Goal: Task Accomplishment & Management: Manage account settings

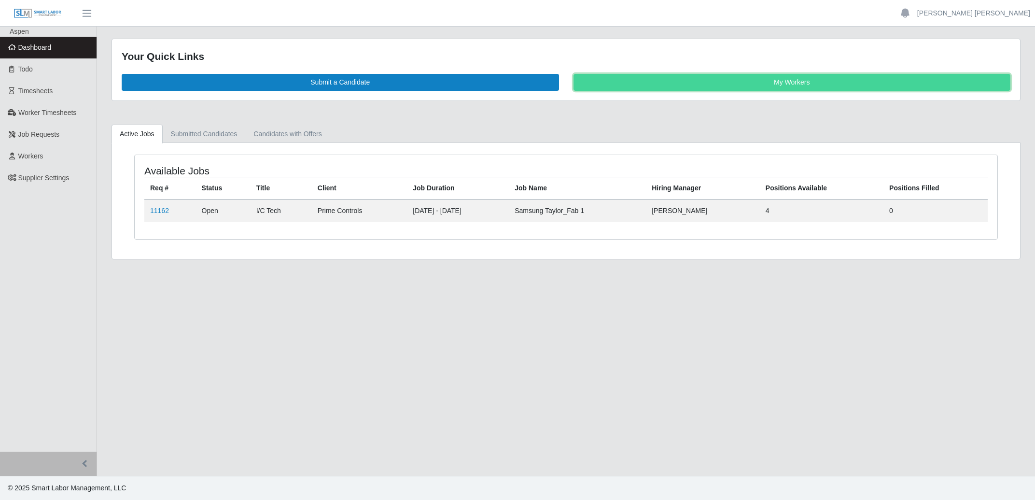
click at [702, 83] on link "My Workers" at bounding box center [793, 82] width 438 height 17
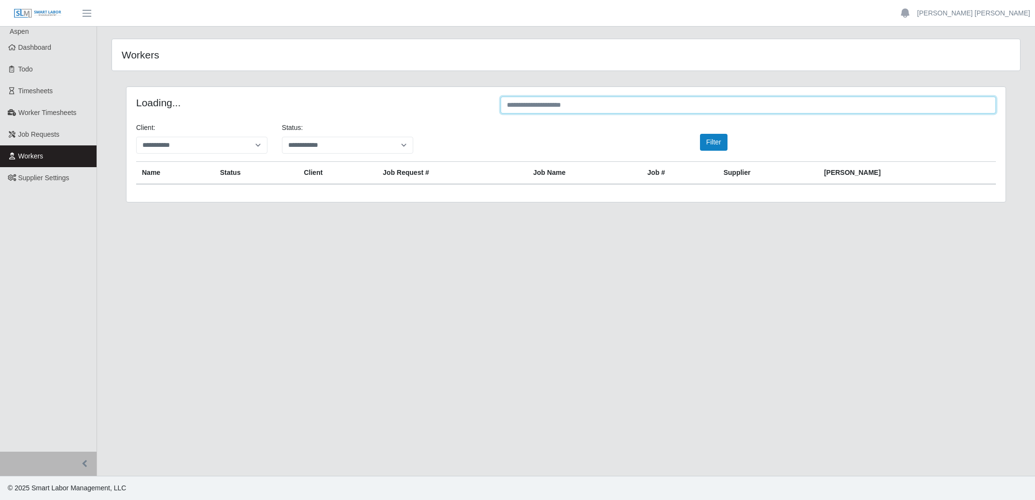
click at [634, 108] on input "text" at bounding box center [748, 105] width 495 height 17
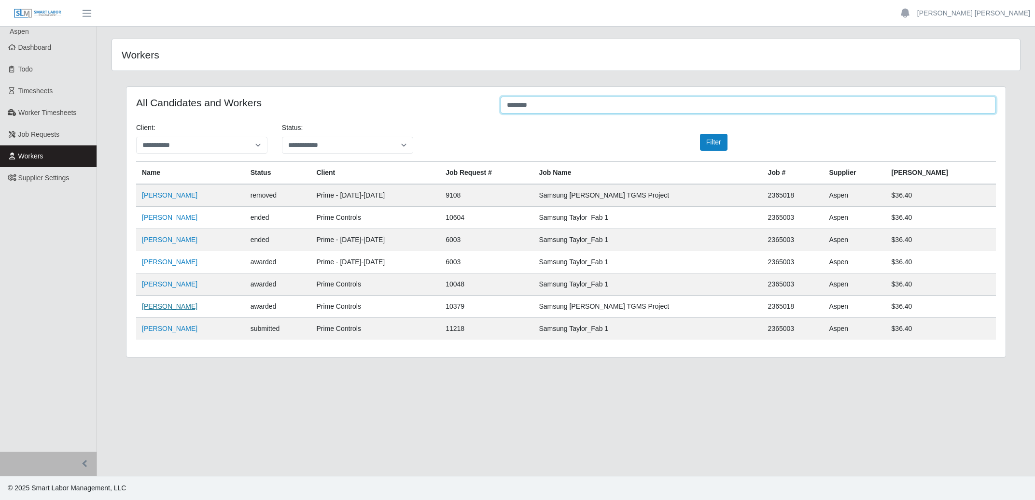
type input "********"
click at [165, 310] on link "[PERSON_NAME]" at bounding box center [170, 306] width 56 height 8
drag, startPoint x: 532, startPoint y: 109, endPoint x: 75, endPoint y: 106, distance: 456.4
click at [501, 105] on input "********" at bounding box center [748, 105] width 495 height 17
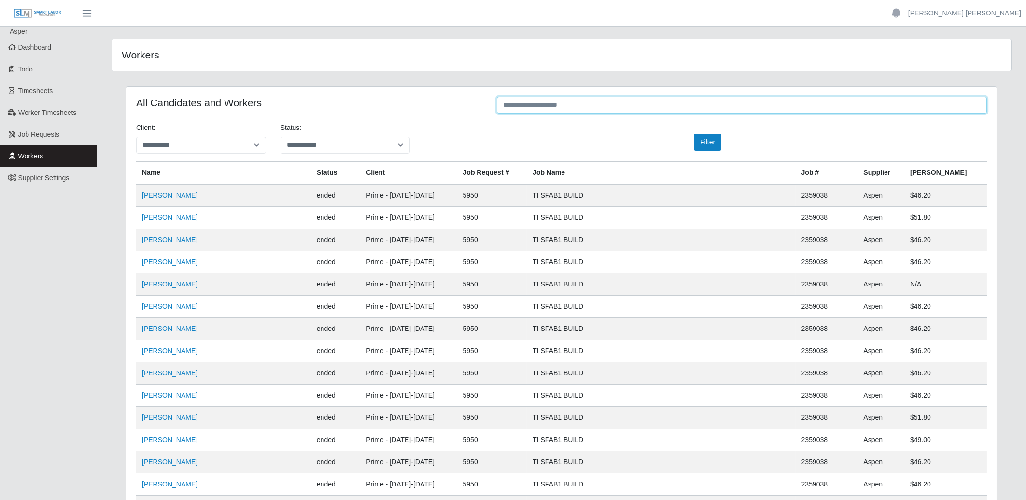
click at [561, 101] on input "text" at bounding box center [742, 105] width 490 height 17
click at [562, 103] on input "text" at bounding box center [742, 105] width 490 height 17
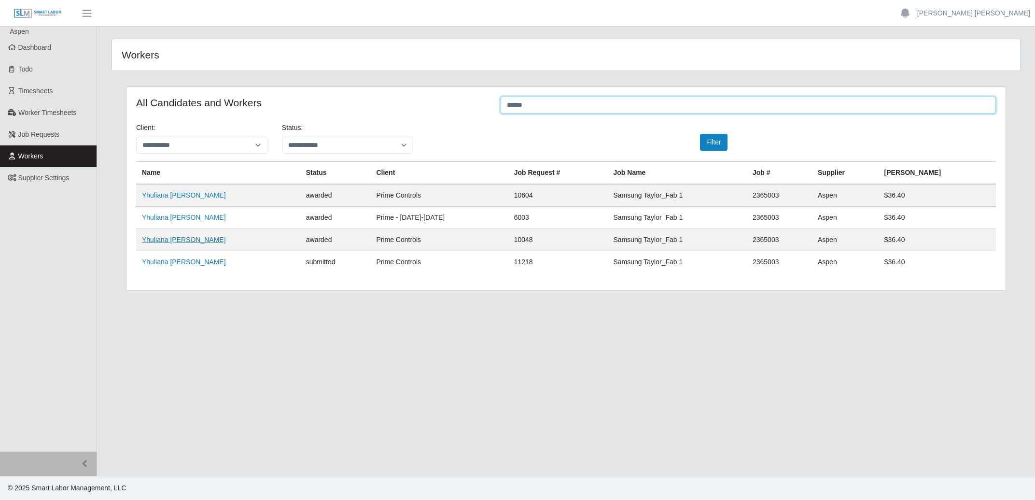
type input "******"
click at [168, 241] on link "Yhuliana Nieves" at bounding box center [184, 240] width 84 height 8
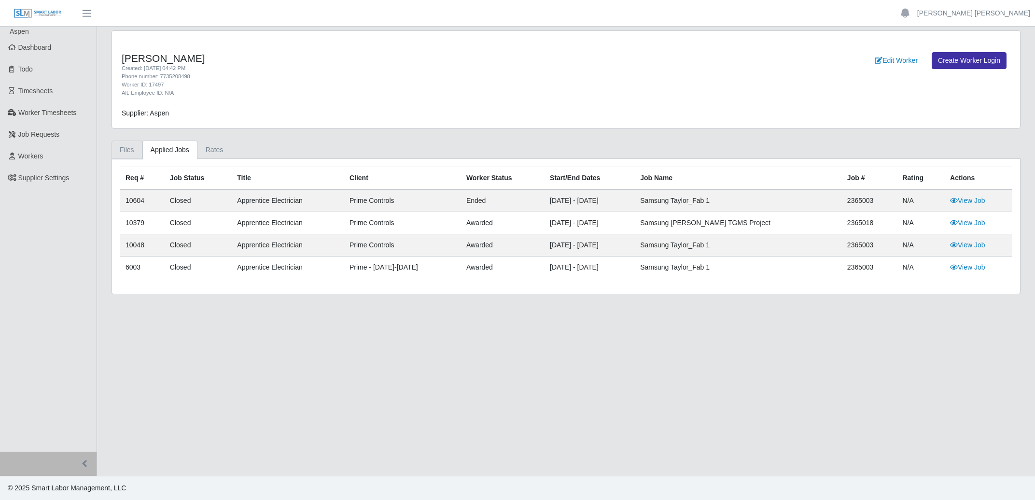
click at [133, 145] on link "Files" at bounding box center [127, 150] width 31 height 19
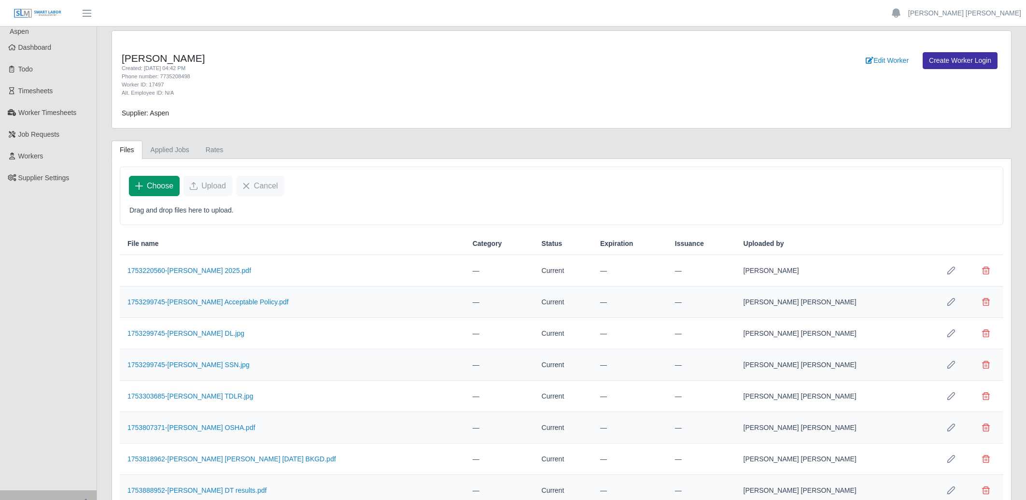
click at [161, 186] on span "Choose" at bounding box center [160, 186] width 27 height 12
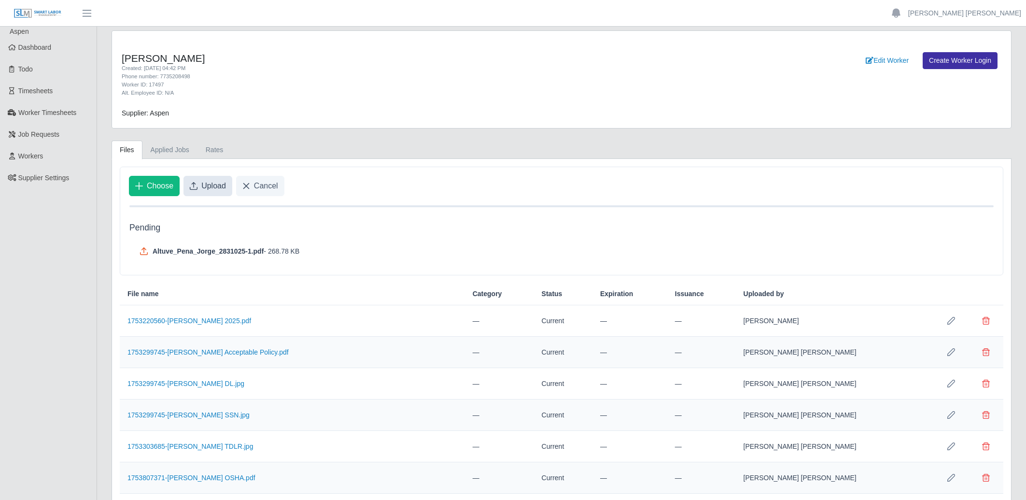
click at [216, 186] on span "Upload" at bounding box center [213, 186] width 25 height 12
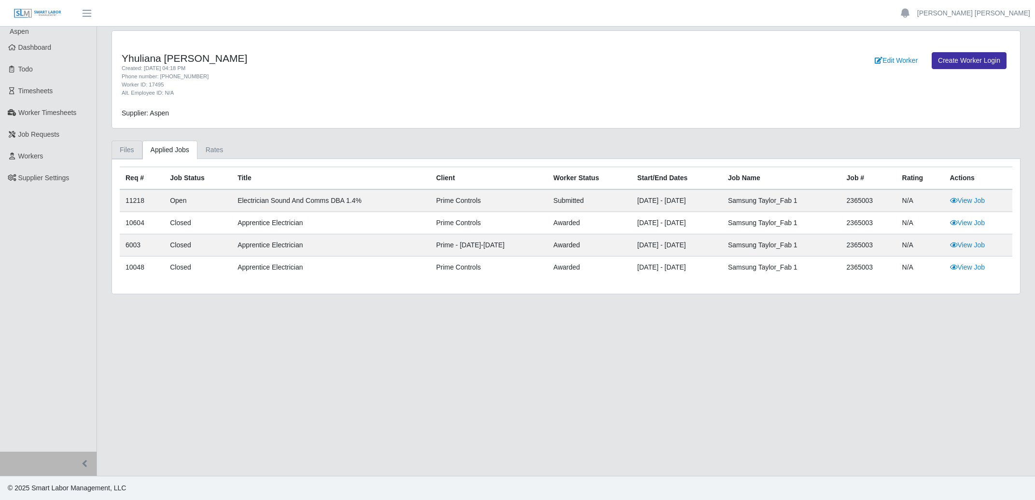
click at [129, 154] on link "Files" at bounding box center [127, 150] width 31 height 19
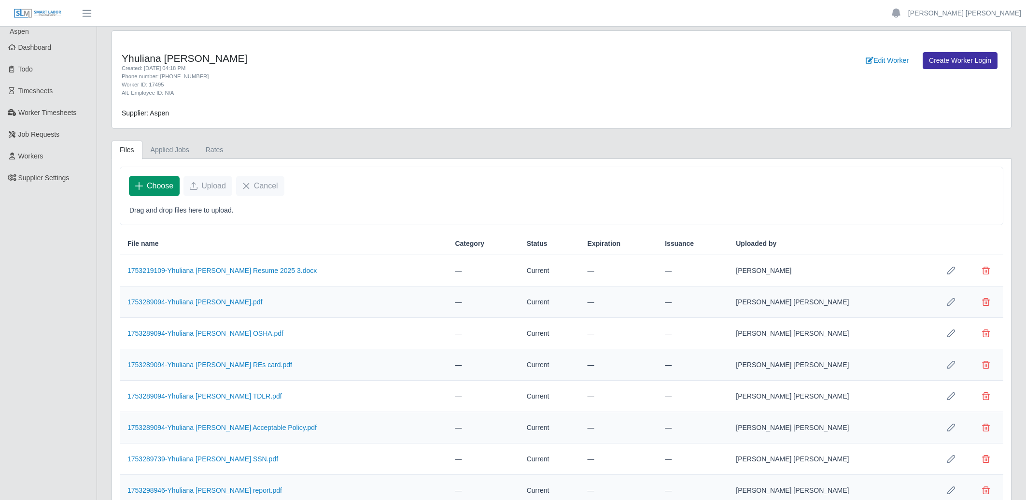
click at [161, 192] on span "Choose" at bounding box center [160, 186] width 27 height 12
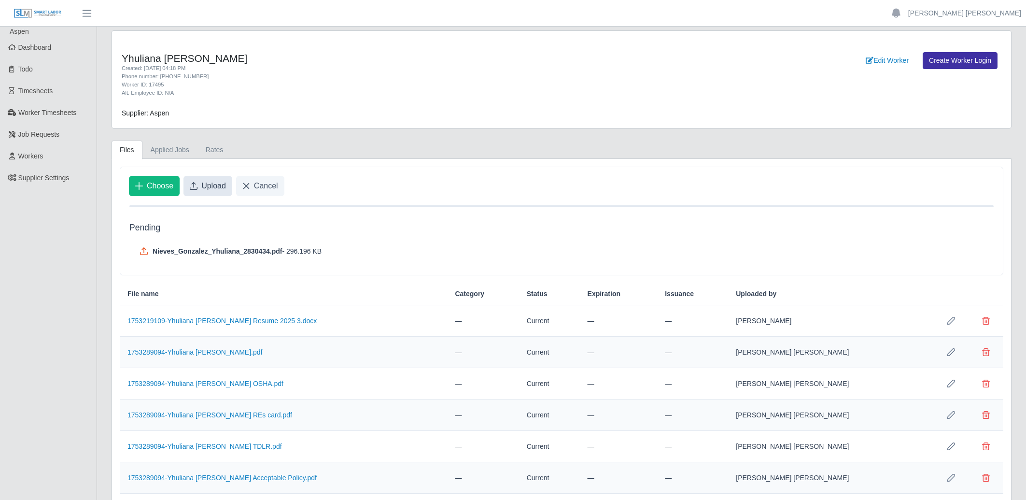
click at [211, 190] on span "Upload" at bounding box center [213, 186] width 25 height 12
